Goal: Information Seeking & Learning: Learn about a topic

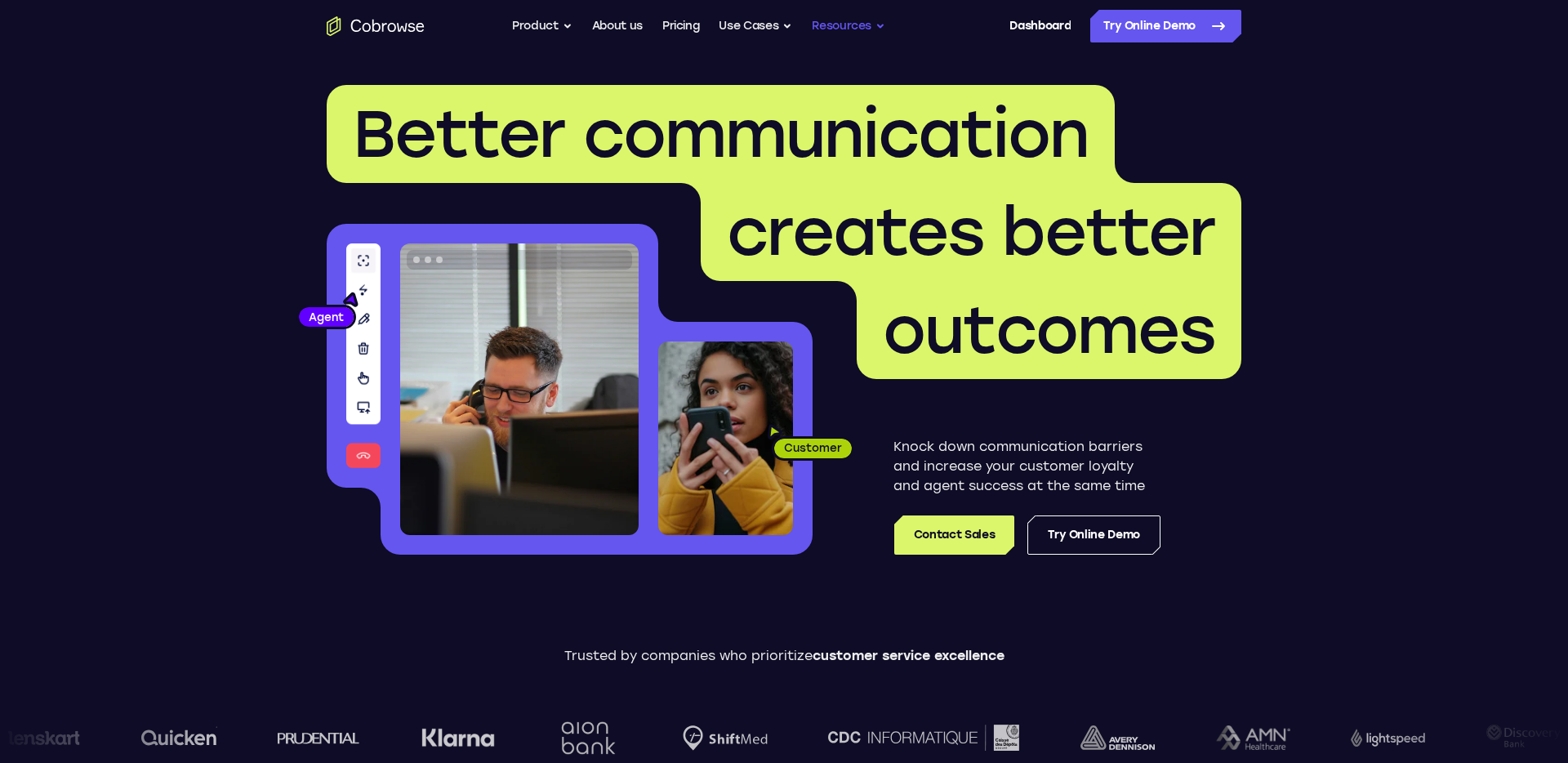
click at [844, 26] on button "Resources" at bounding box center [848, 25] width 73 height 33
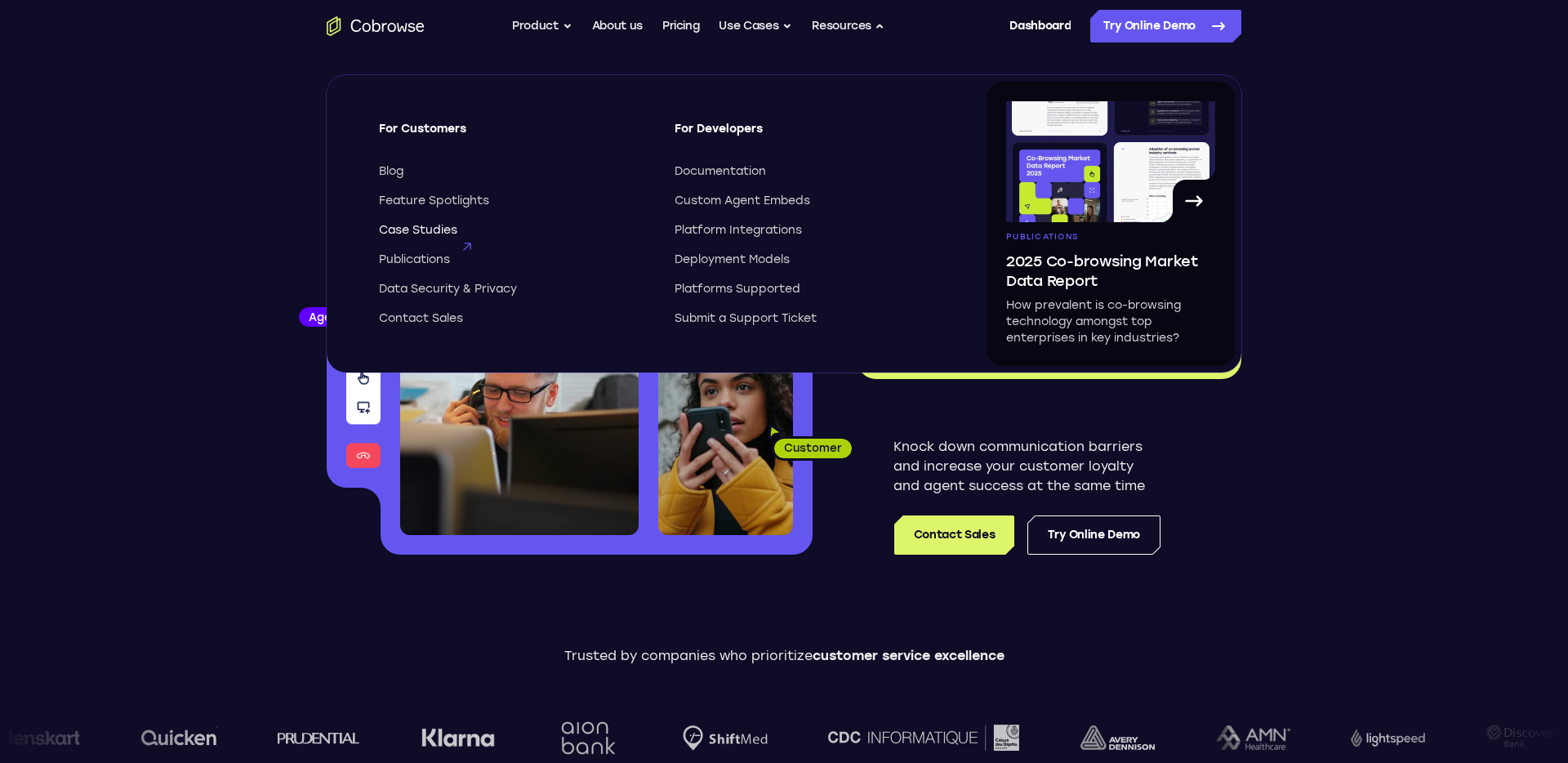
click at [440, 224] on span "Case Studies" at bounding box center [417, 229] width 78 height 16
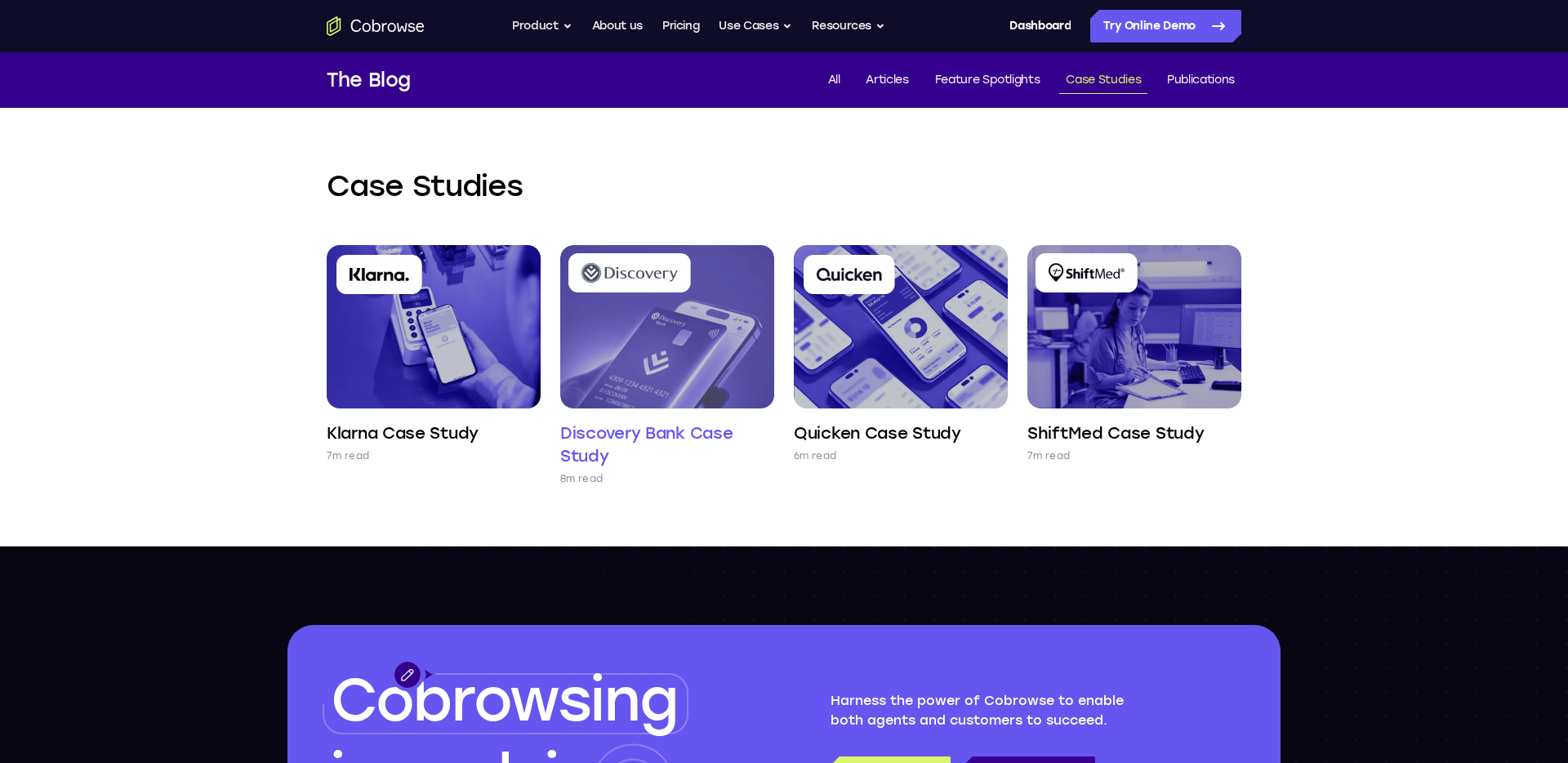
click at [681, 371] on img at bounding box center [667, 327] width 214 height 164
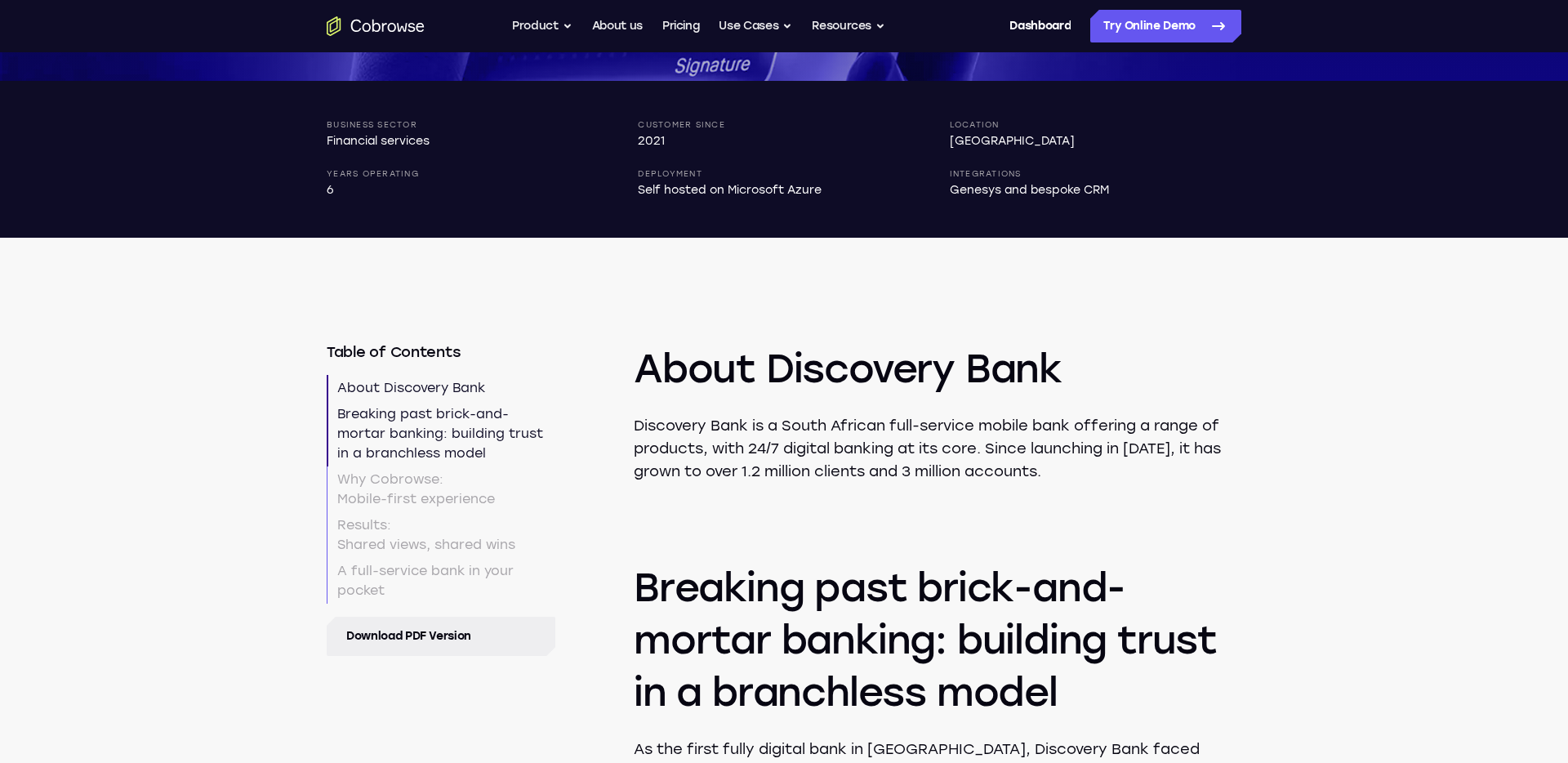
scroll to position [659, 0]
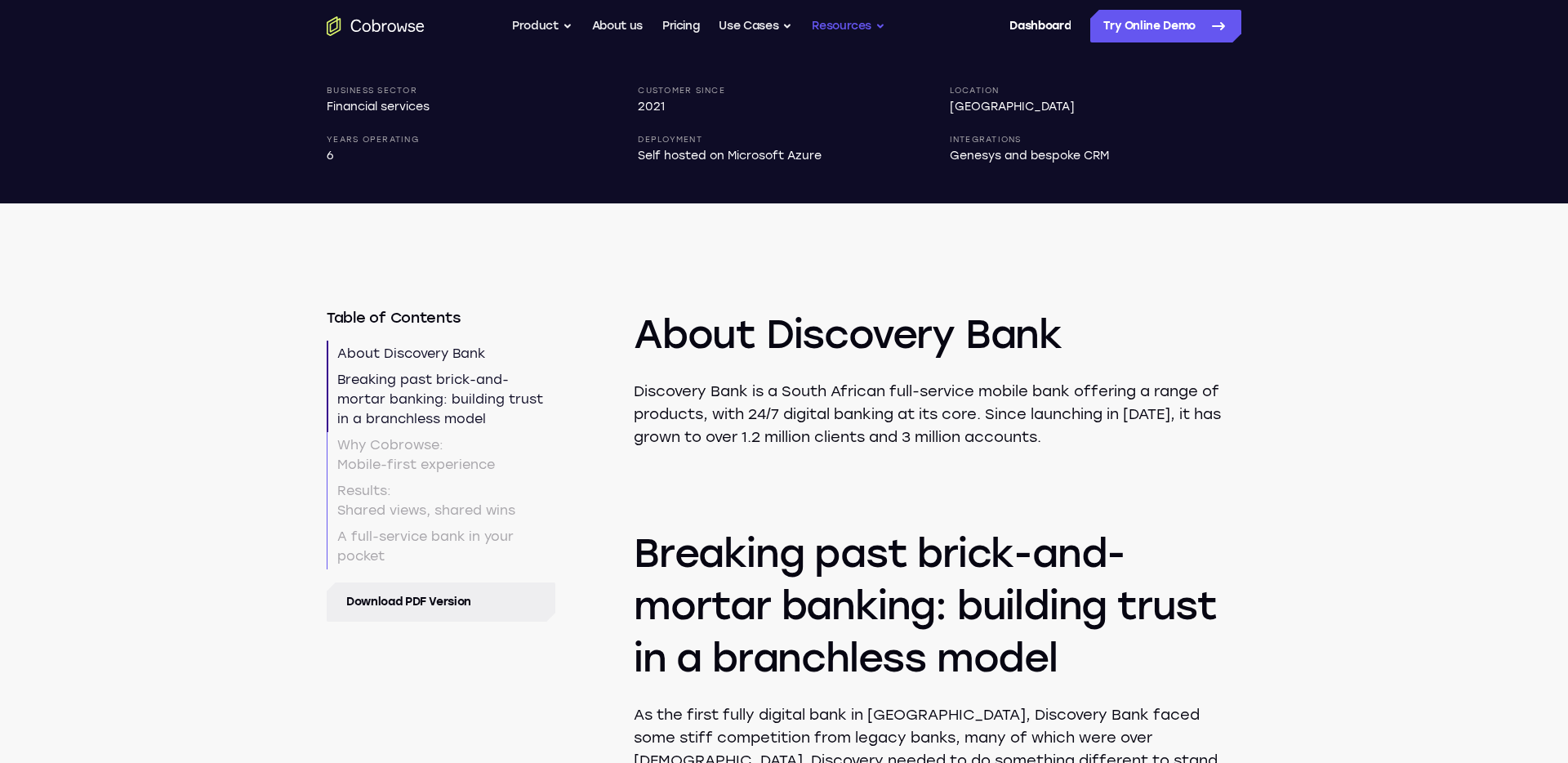
click at [826, 21] on button "Resources" at bounding box center [848, 25] width 73 height 33
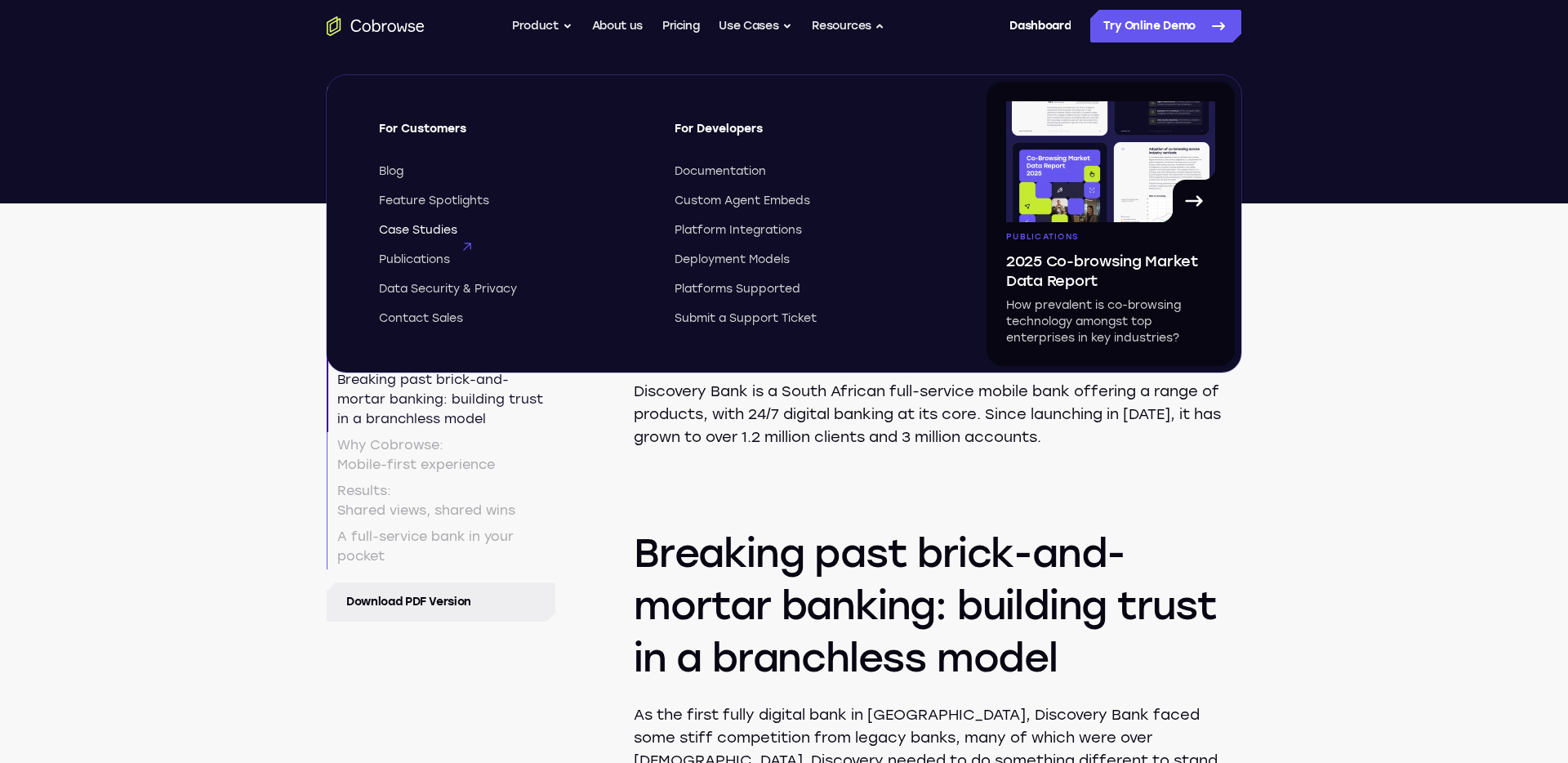
click at [415, 232] on span "Case Studies" at bounding box center [417, 229] width 78 height 16
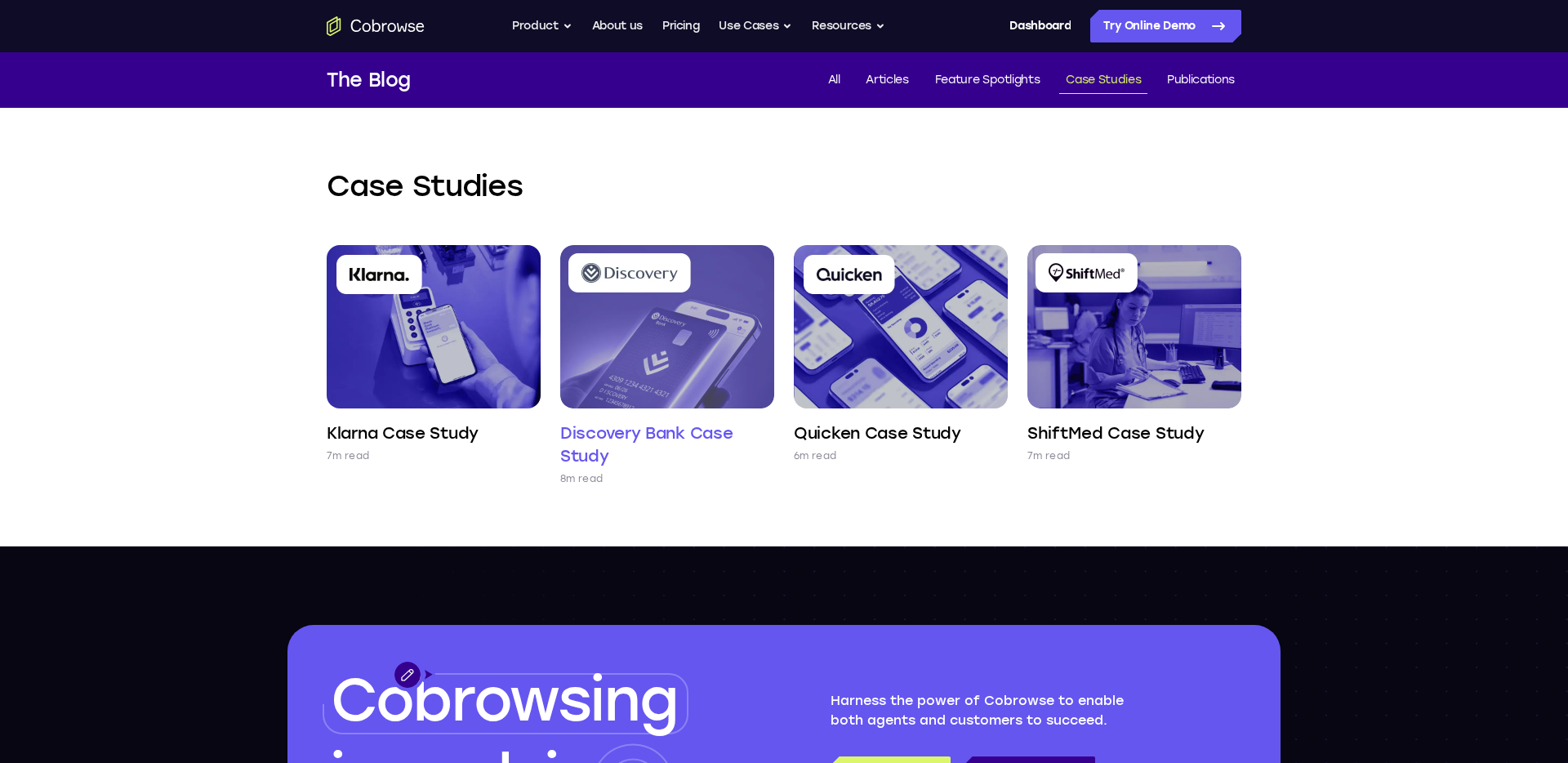
click at [703, 397] on img at bounding box center [667, 327] width 214 height 164
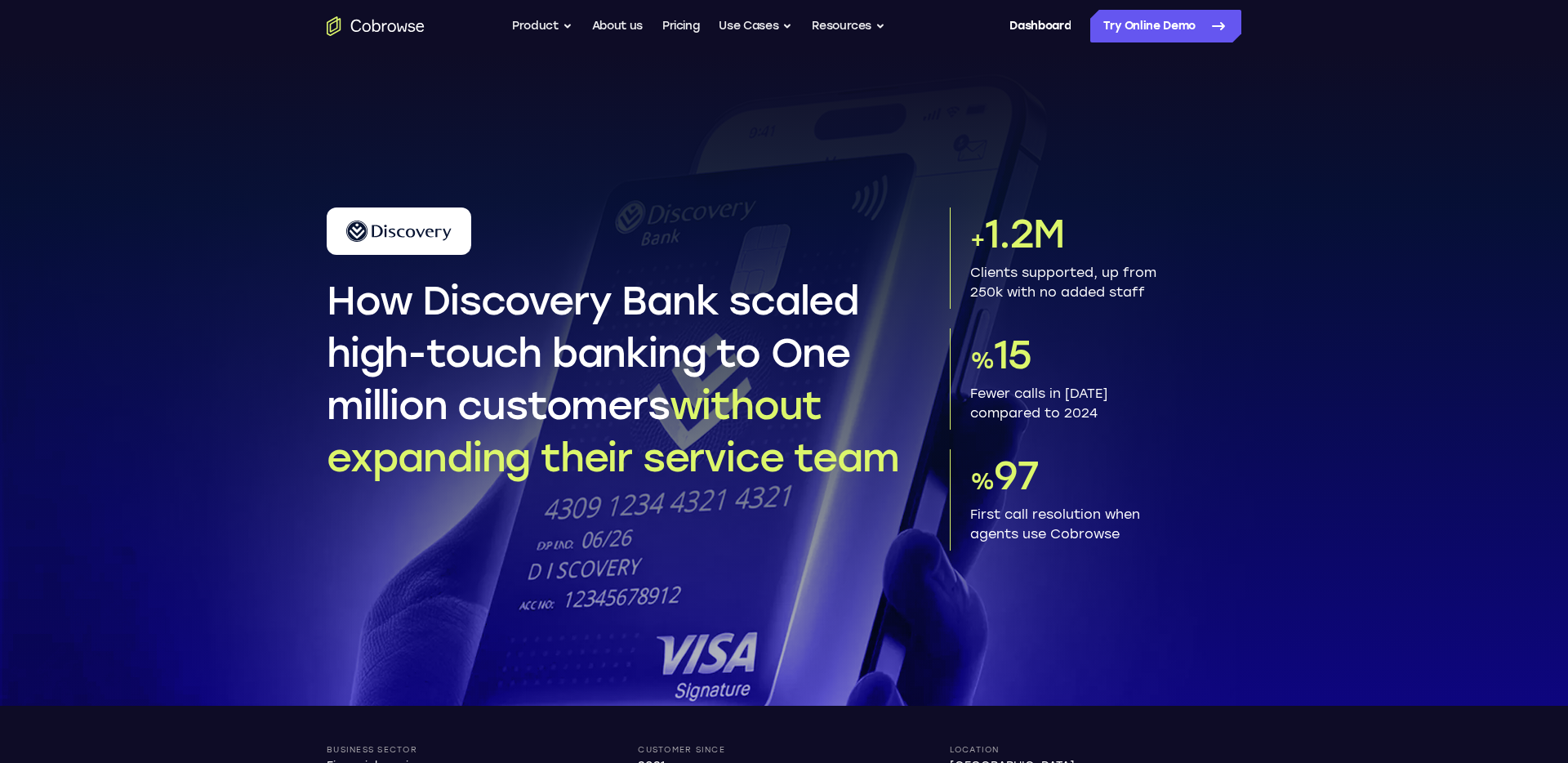
click at [1389, 465] on div "How Discovery Bank scaled high-touch banking to One million customers without e…" at bounding box center [784, 379] width 1568 height 653
